Goal: Navigation & Orientation: Understand site structure

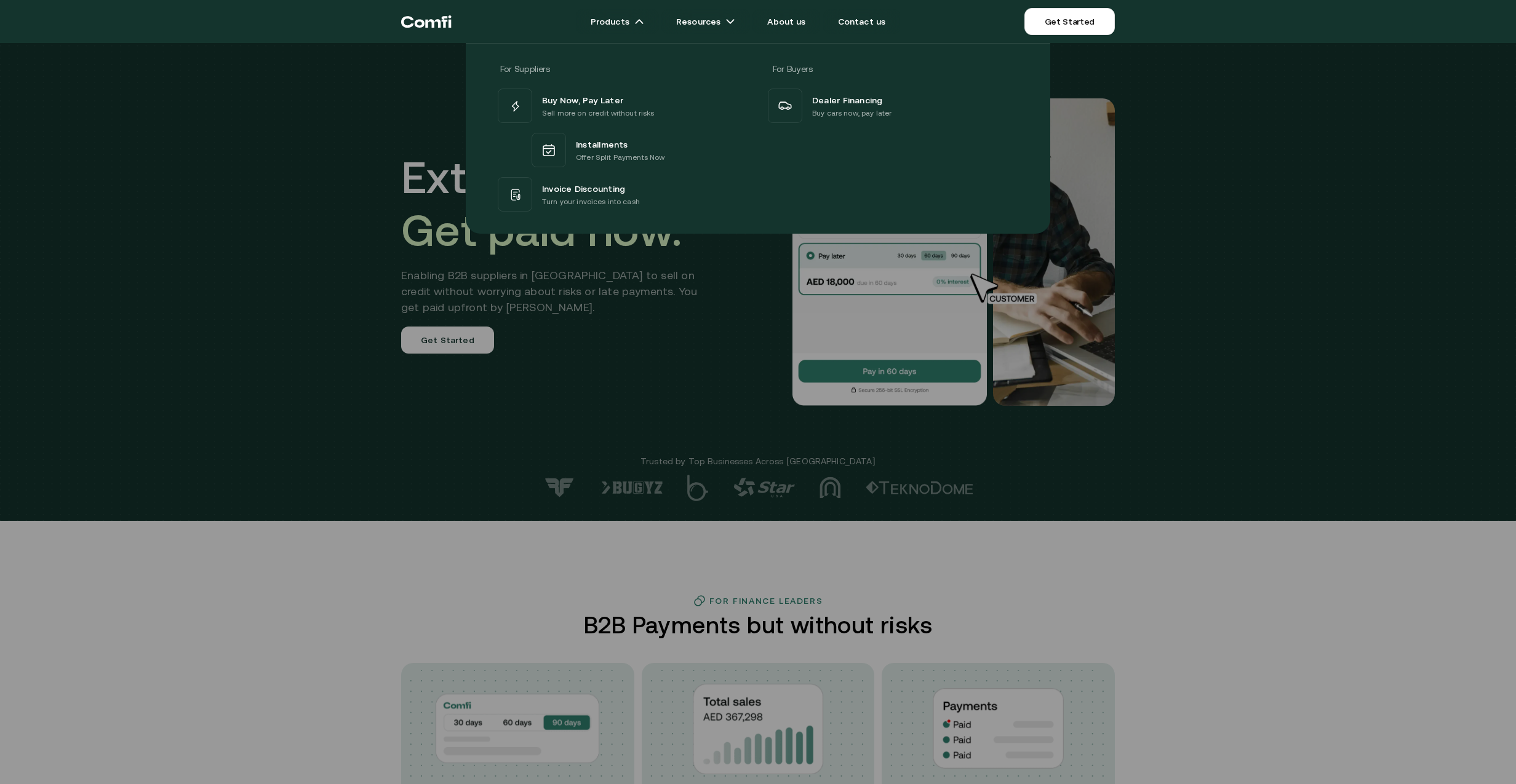
click at [242, 520] on div at bounding box center [758, 435] width 1516 height 784
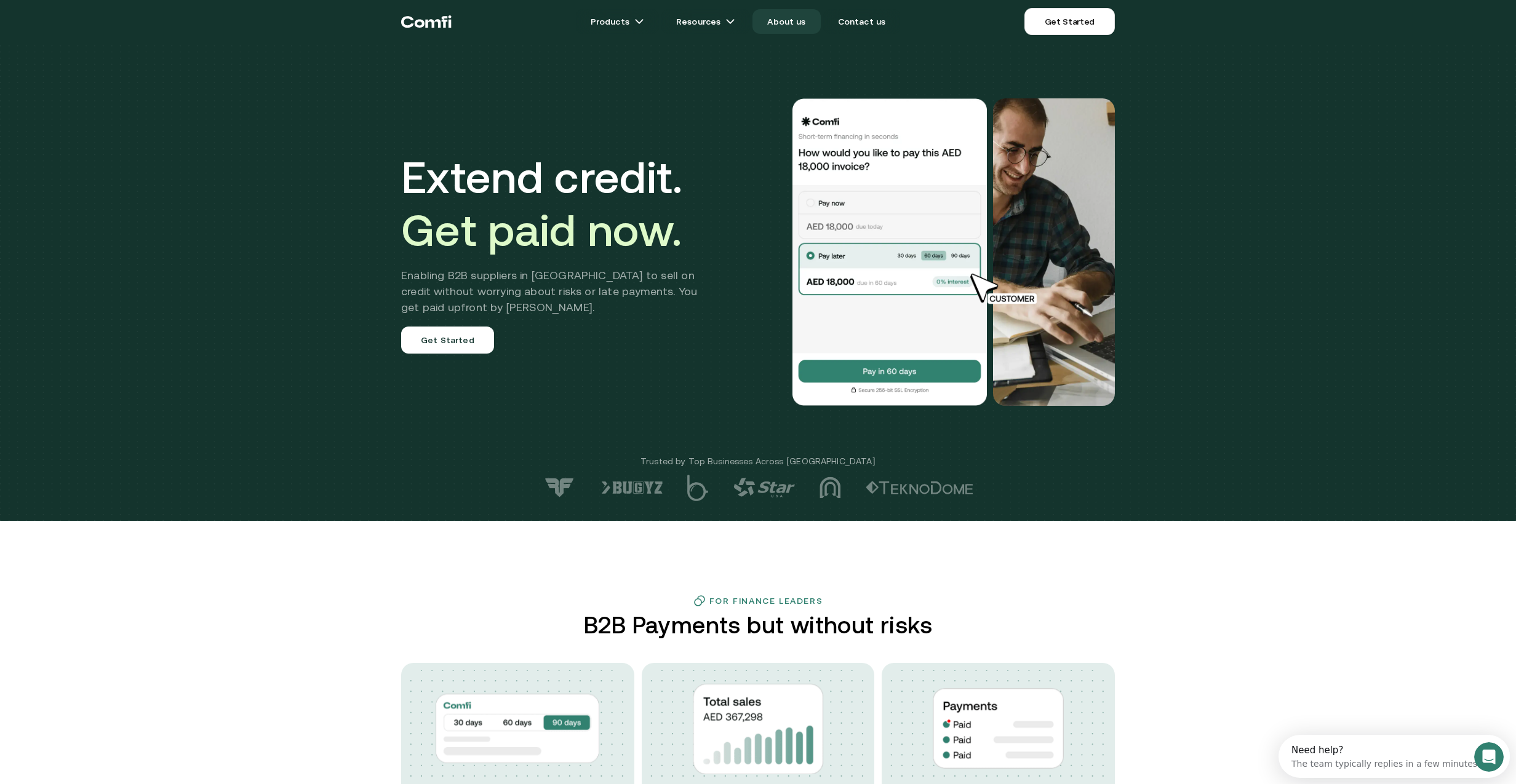
click at [789, 18] on link "About us" at bounding box center [787, 21] width 68 height 24
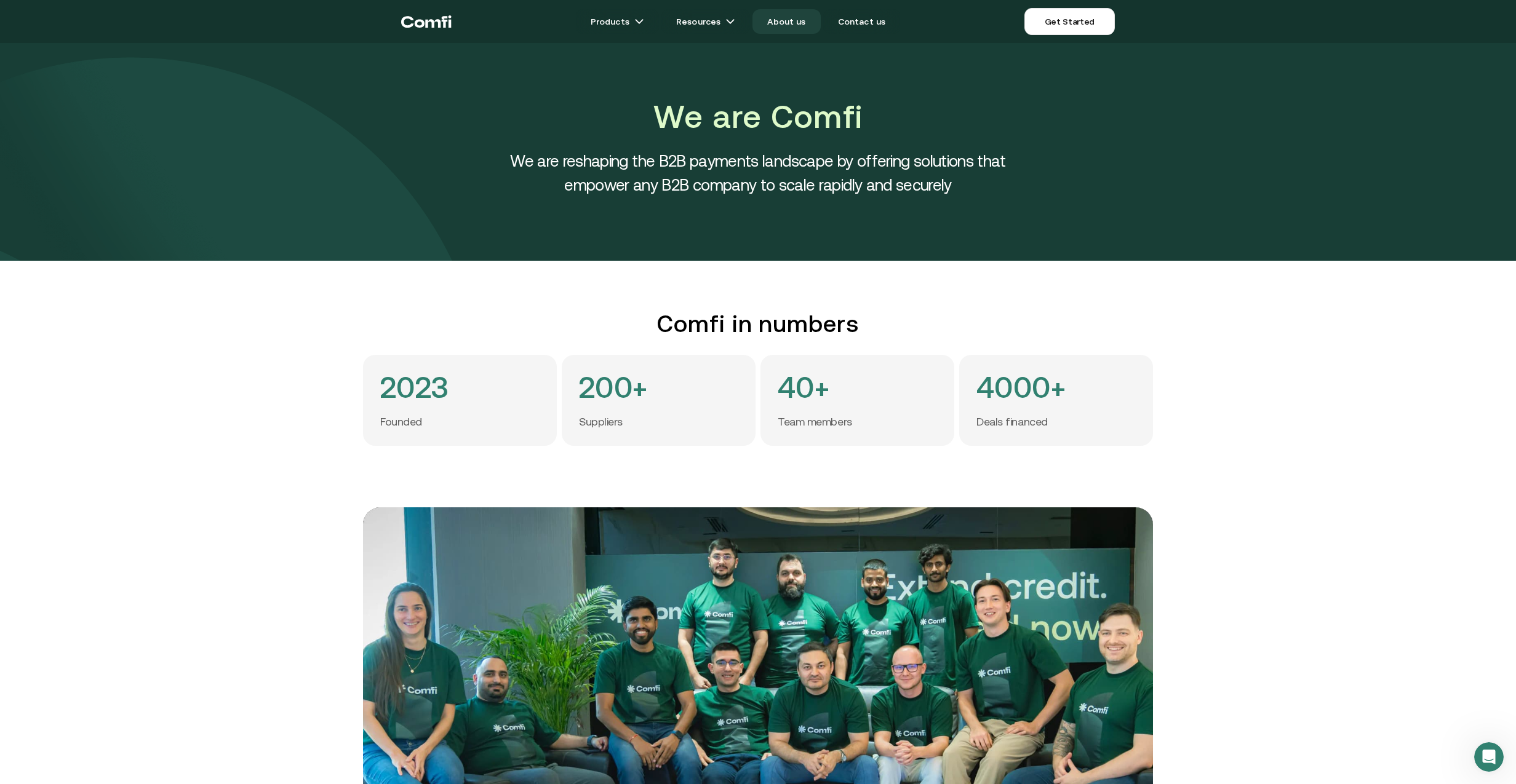
click at [789, 20] on link "About us" at bounding box center [787, 21] width 68 height 24
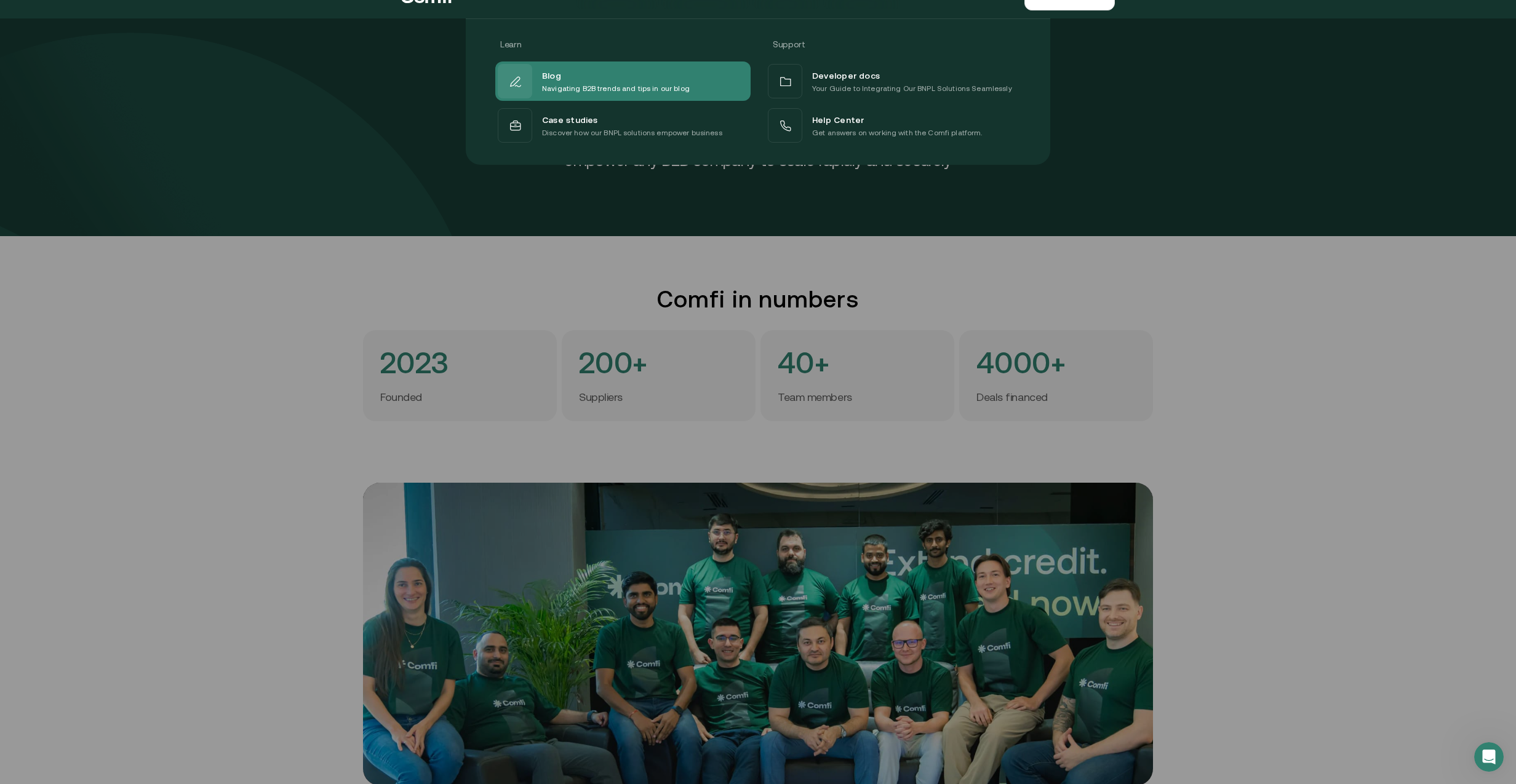
scroll to position [26, 0]
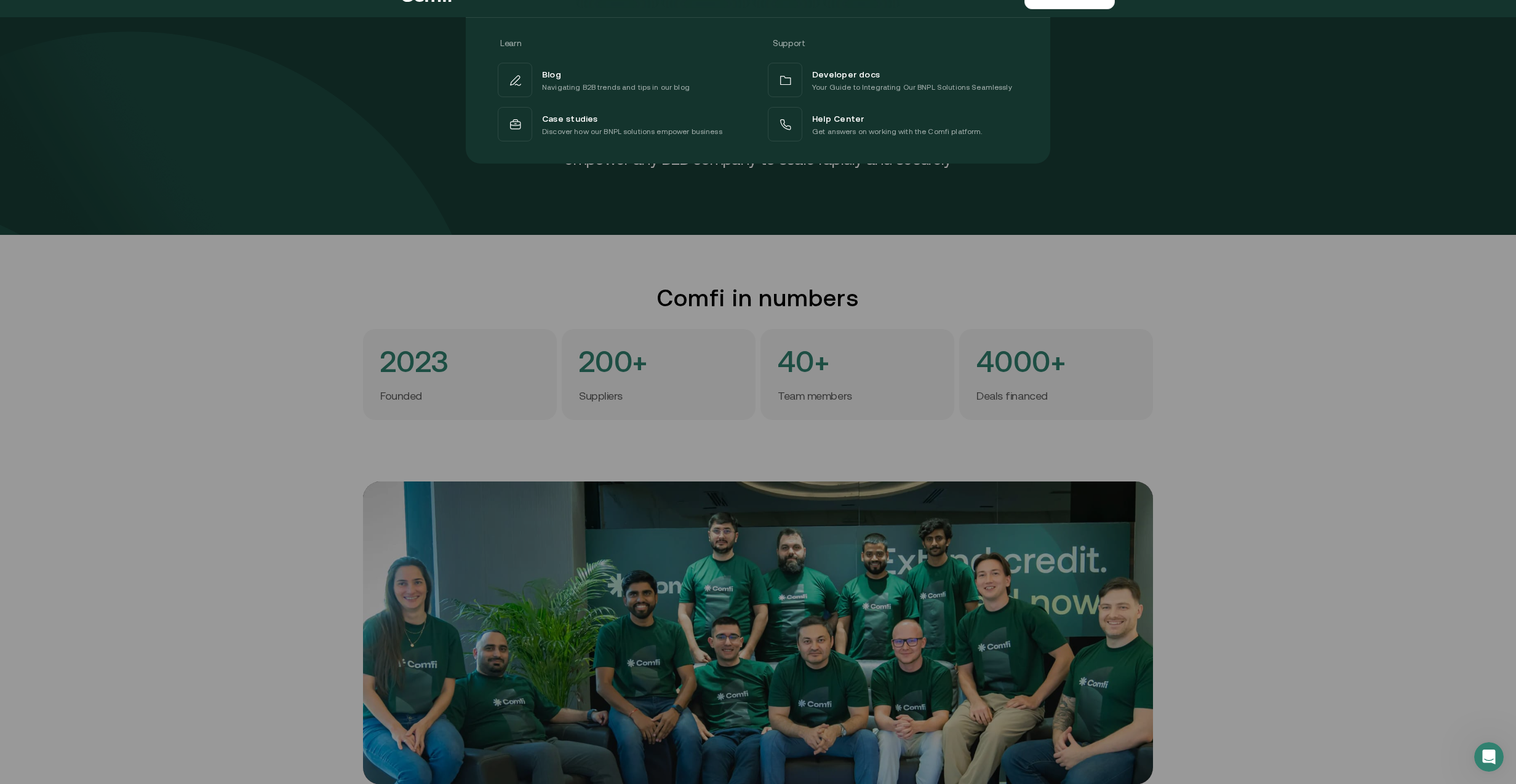
click at [595, 115] on div "Case studies" at bounding box center [633, 118] width 180 height 15
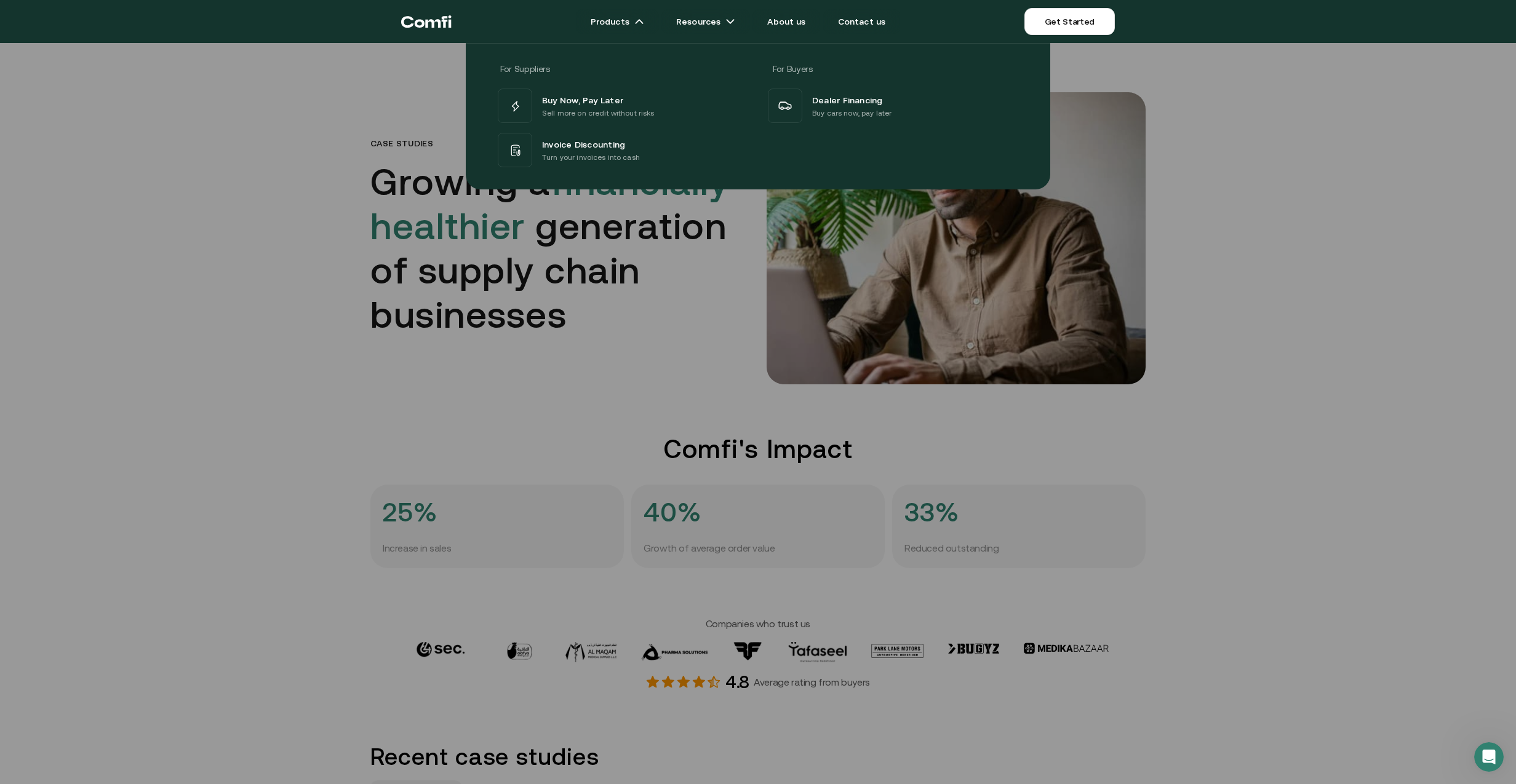
click at [425, 23] on icon "Return to the top of the Comfi home page" at bounding box center [433, 23] width 15 height 9
